Goal: Transaction & Acquisition: Purchase product/service

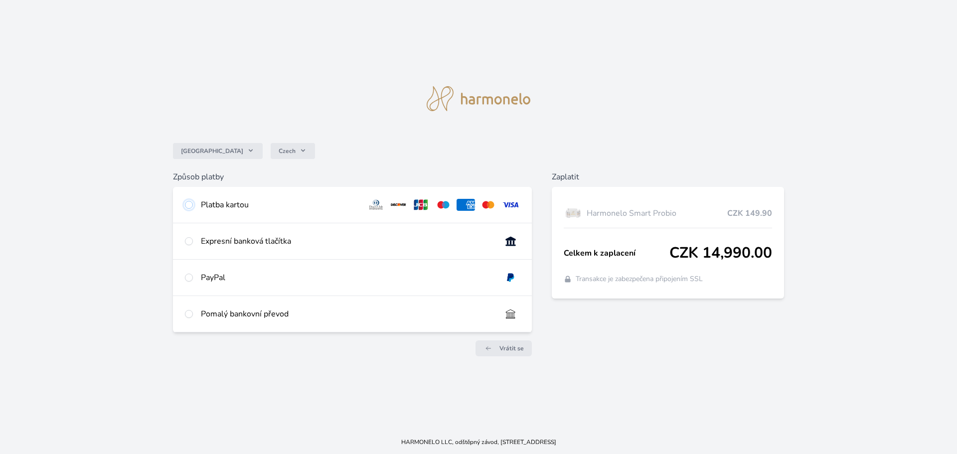
click at [191, 204] on input "radio" at bounding box center [189, 205] width 8 height 8
radio input "true"
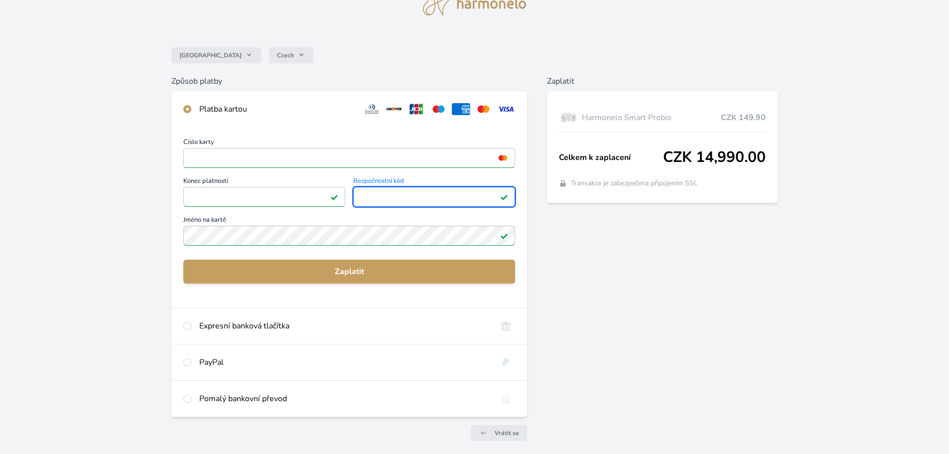
scroll to position [50, 0]
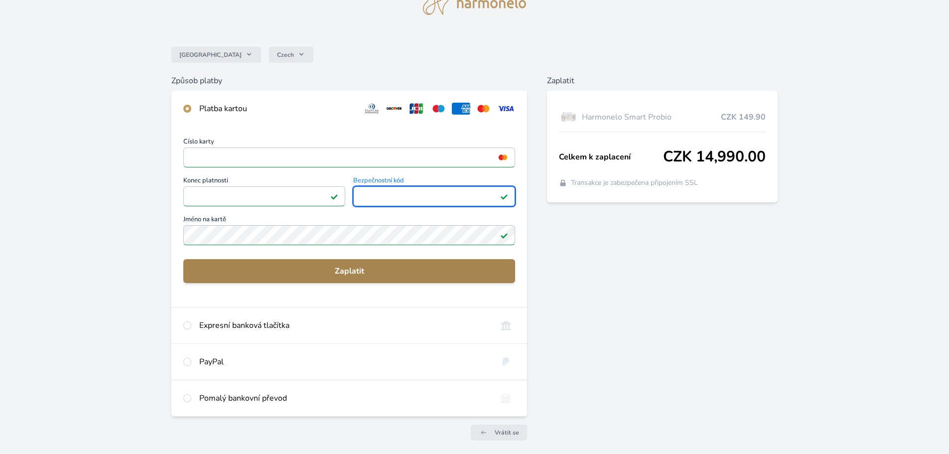
click at [357, 273] on span "Zaplatit" at bounding box center [349, 271] width 316 height 12
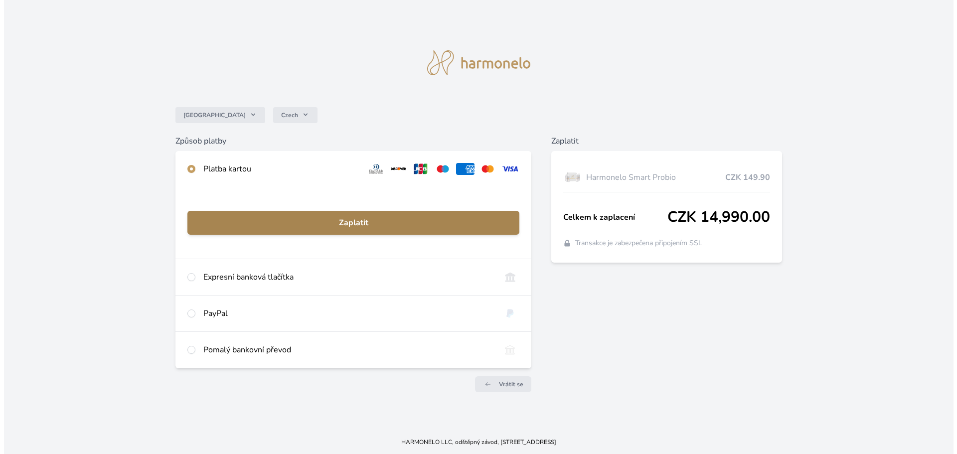
scroll to position [0, 0]
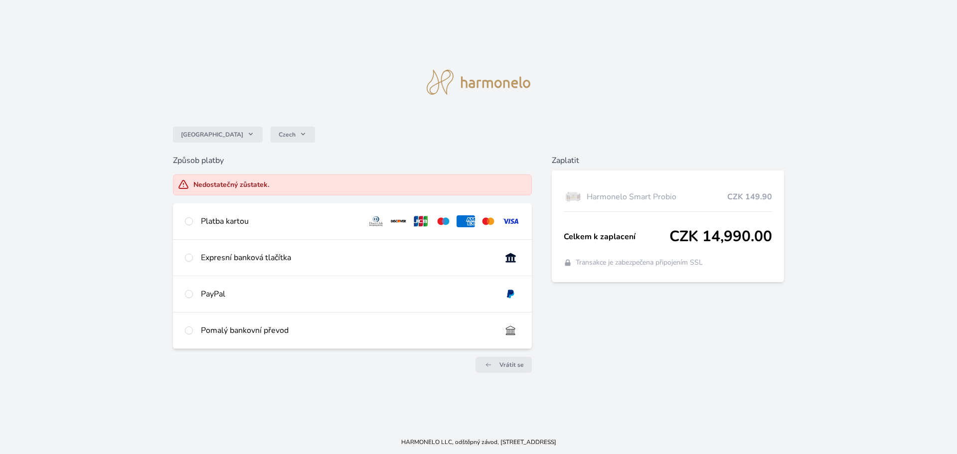
click at [183, 223] on div "Platba kartou" at bounding box center [352, 221] width 359 height 36
radio input "true"
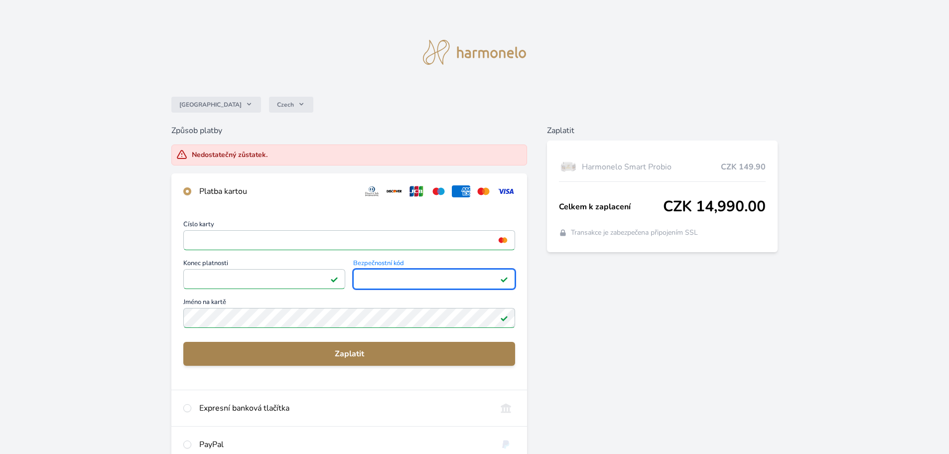
click at [339, 359] on span "Zaplatit" at bounding box center [349, 354] width 316 height 12
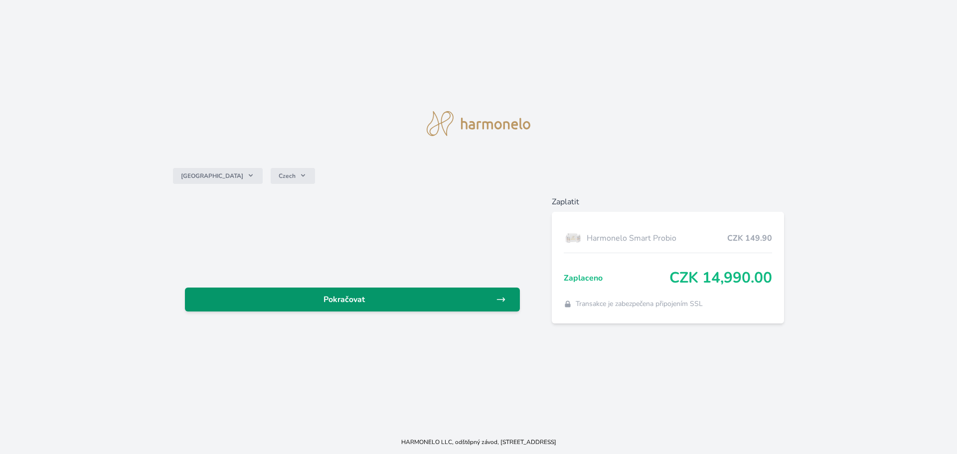
click at [375, 301] on span "Pokračovat" at bounding box center [344, 300] width 303 height 12
